Goal: Information Seeking & Learning: Learn about a topic

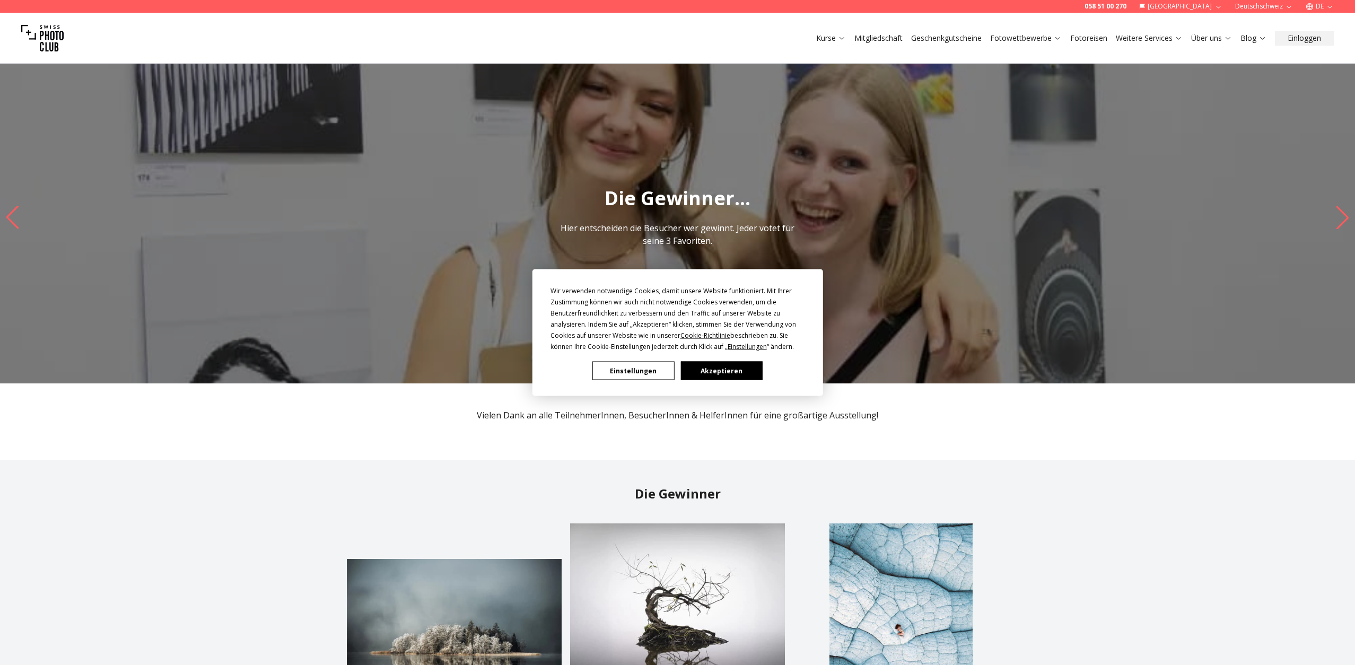
click at [630, 374] on button "Einstellungen" at bounding box center [634, 371] width 82 height 19
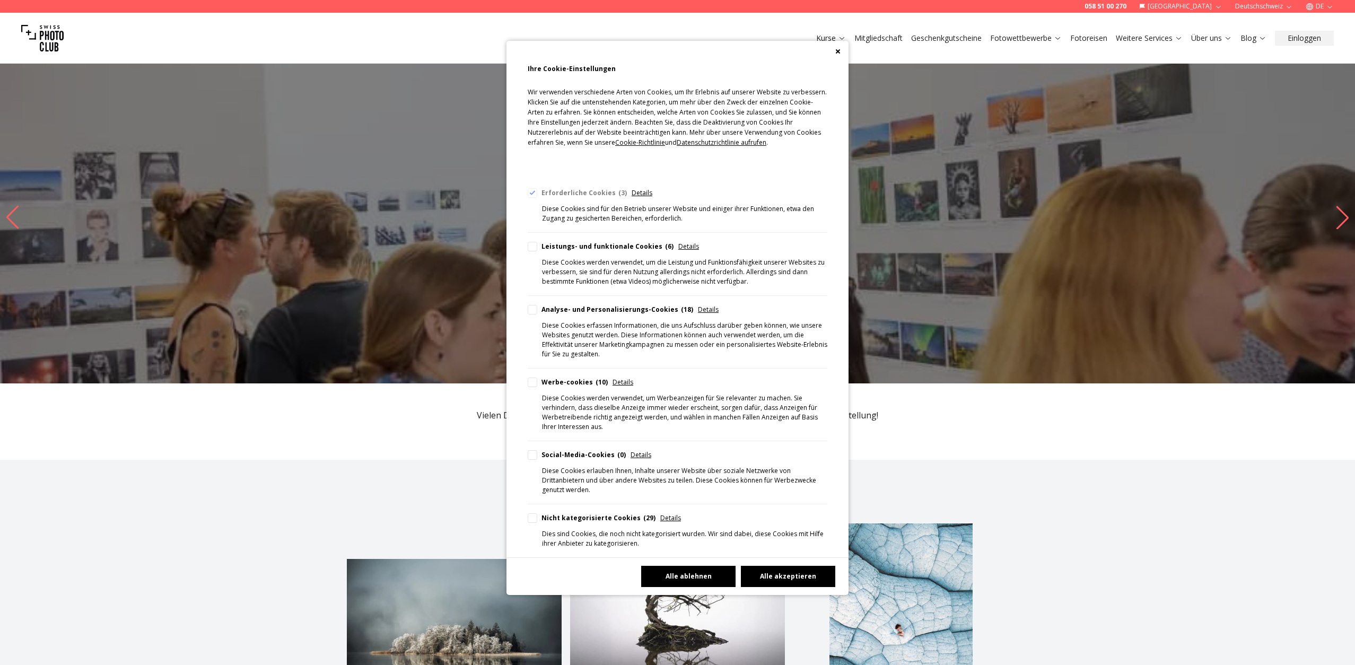
click at [839, 55] on div "Cookie Consent Preferences" at bounding box center [678, 51] width 342 height 21
click at [836, 51] on icon "Close" at bounding box center [838, 51] width 5 height 5
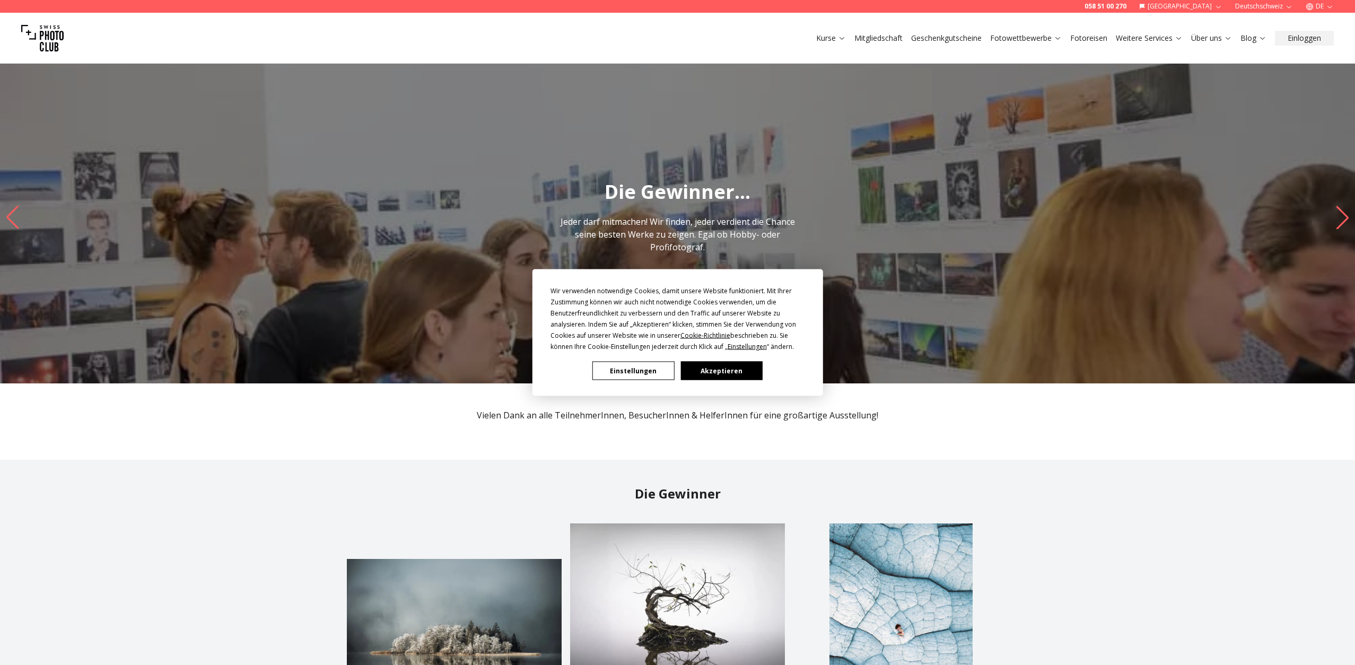
click at [702, 371] on button "Akzeptieren" at bounding box center [722, 371] width 82 height 19
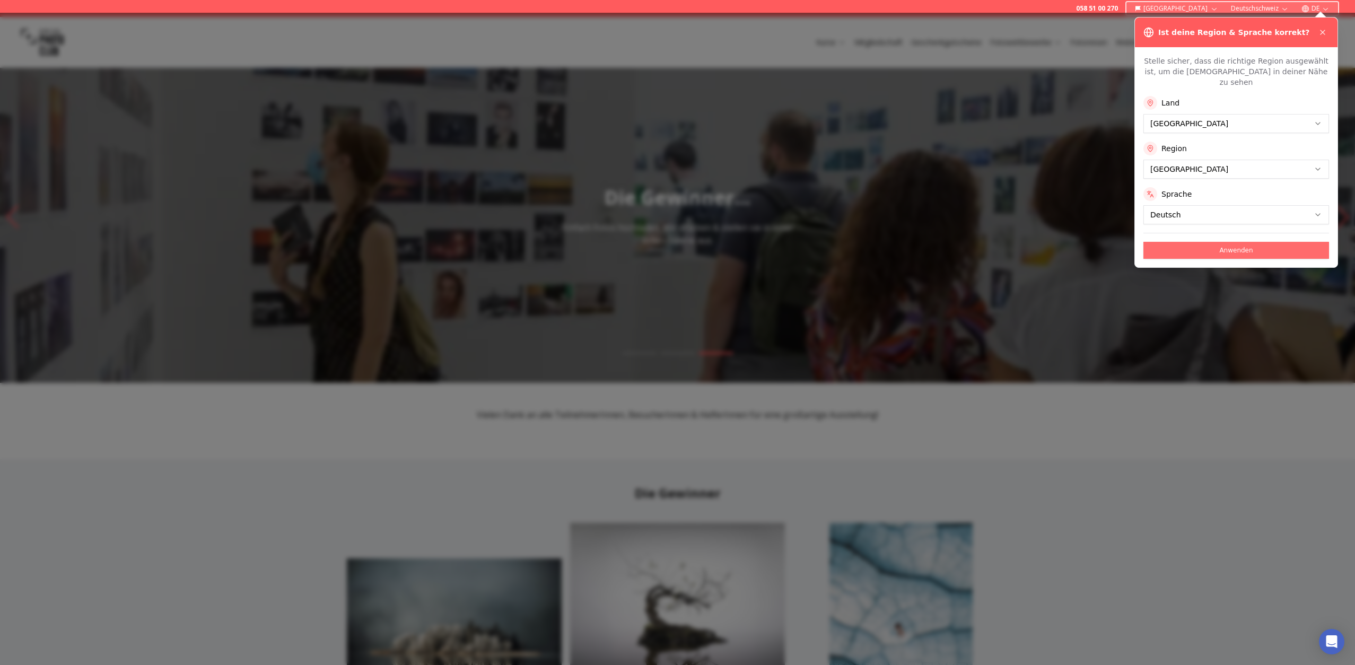
click at [1209, 246] on button "Anwenden" at bounding box center [1237, 250] width 186 height 17
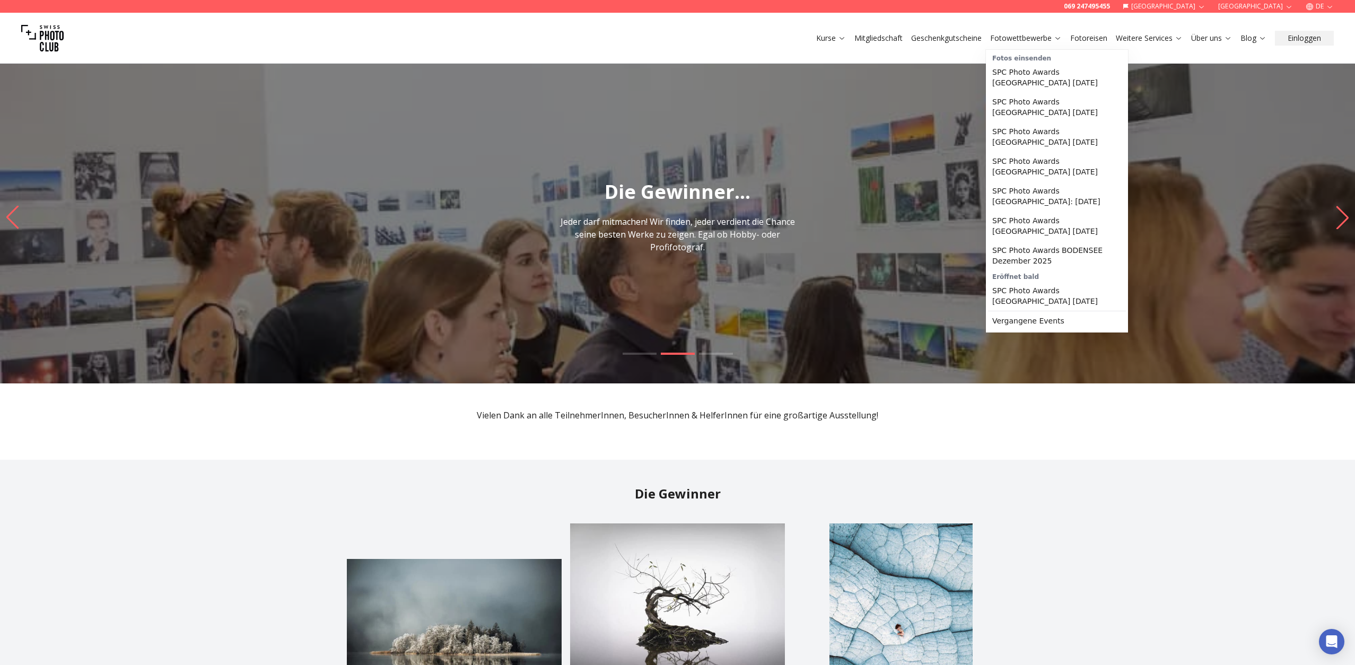
click at [1010, 36] on link "Fotowettbewerbe" at bounding box center [1026, 38] width 72 height 11
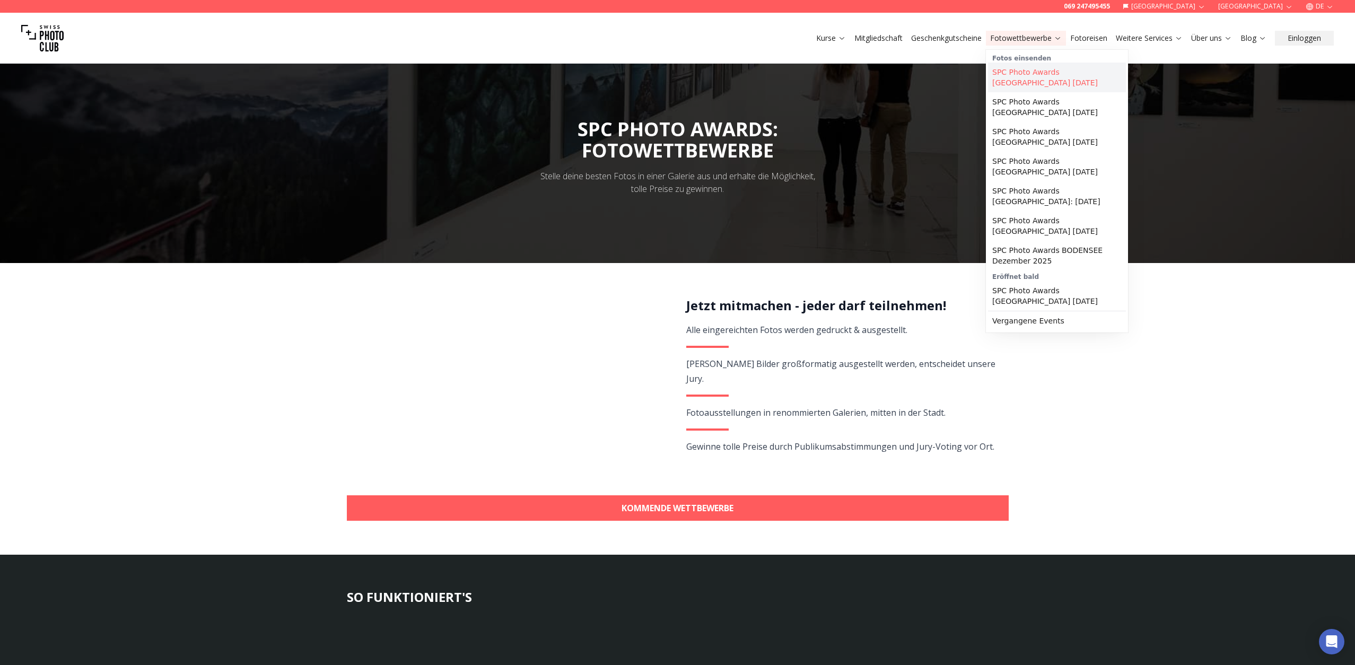
click at [1015, 77] on link "SPC Photo Awards [GEOGRAPHIC_DATA] [DATE]" at bounding box center [1057, 78] width 138 height 30
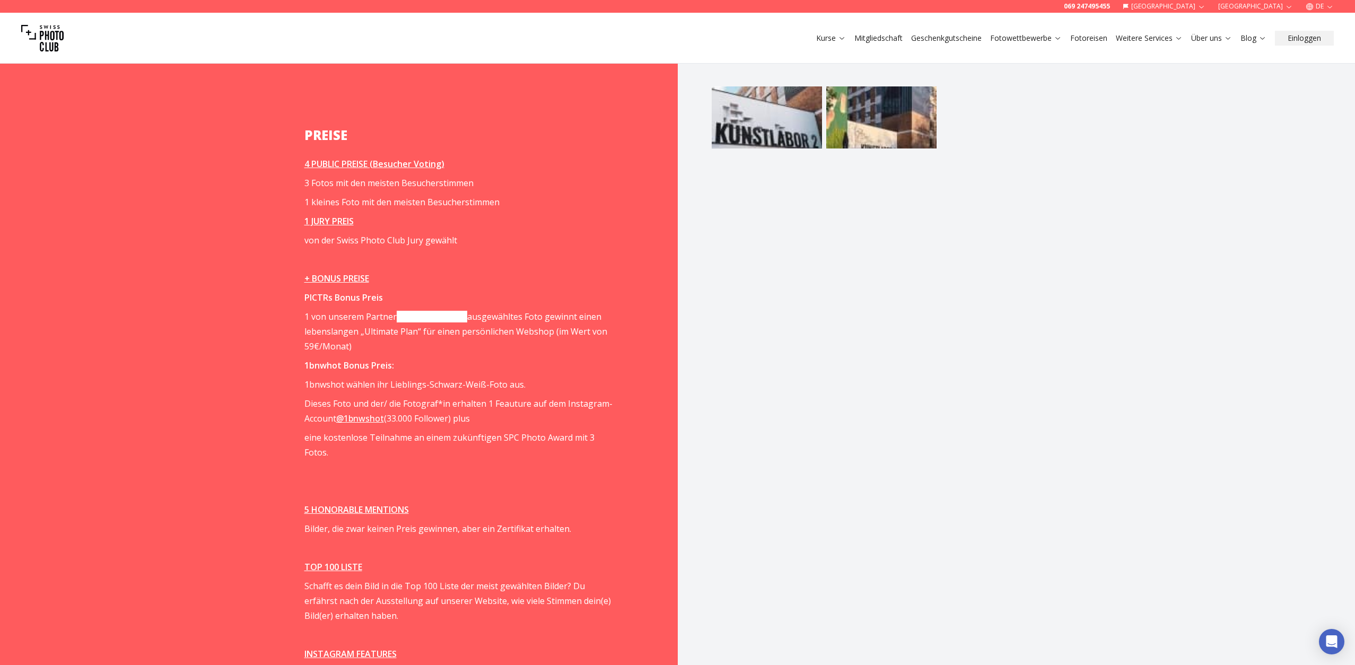
scroll to position [1506, 0]
